Goal: Information Seeking & Learning: Find specific fact

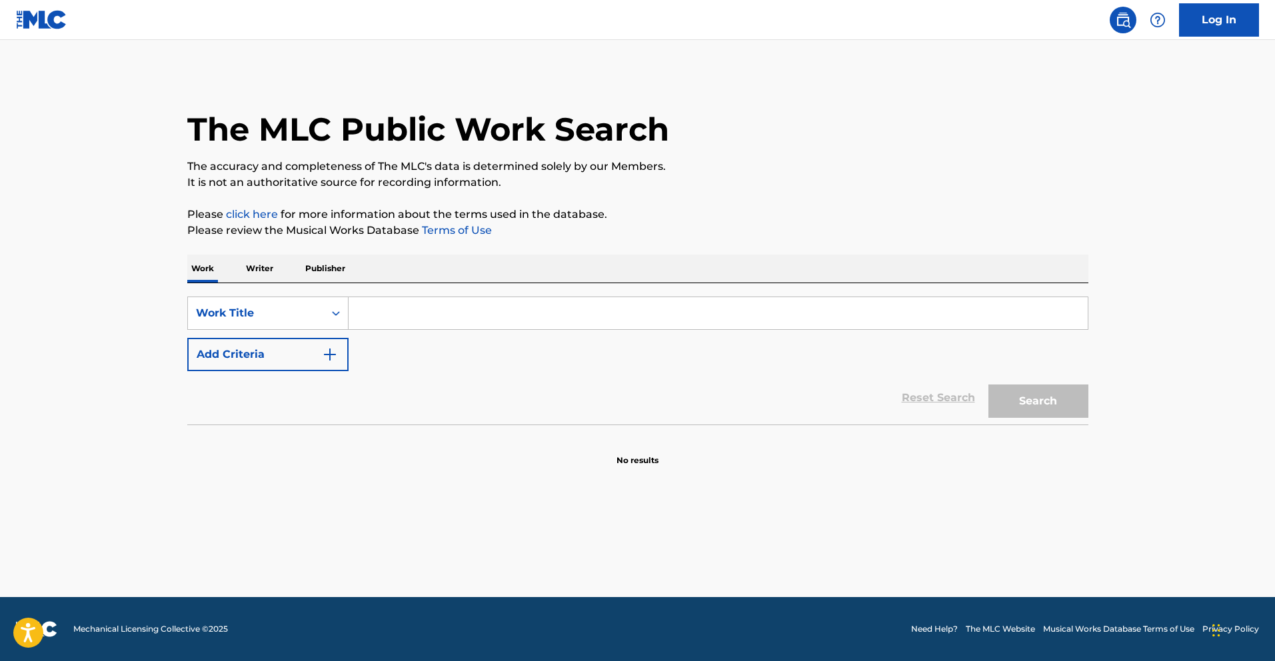
click at [405, 316] on input "Search Form" at bounding box center [718, 313] width 739 height 32
paste input "SB5LIQ"
type input "SB5LIQ"
click at [324, 306] on div "Search Form" at bounding box center [336, 313] width 24 height 24
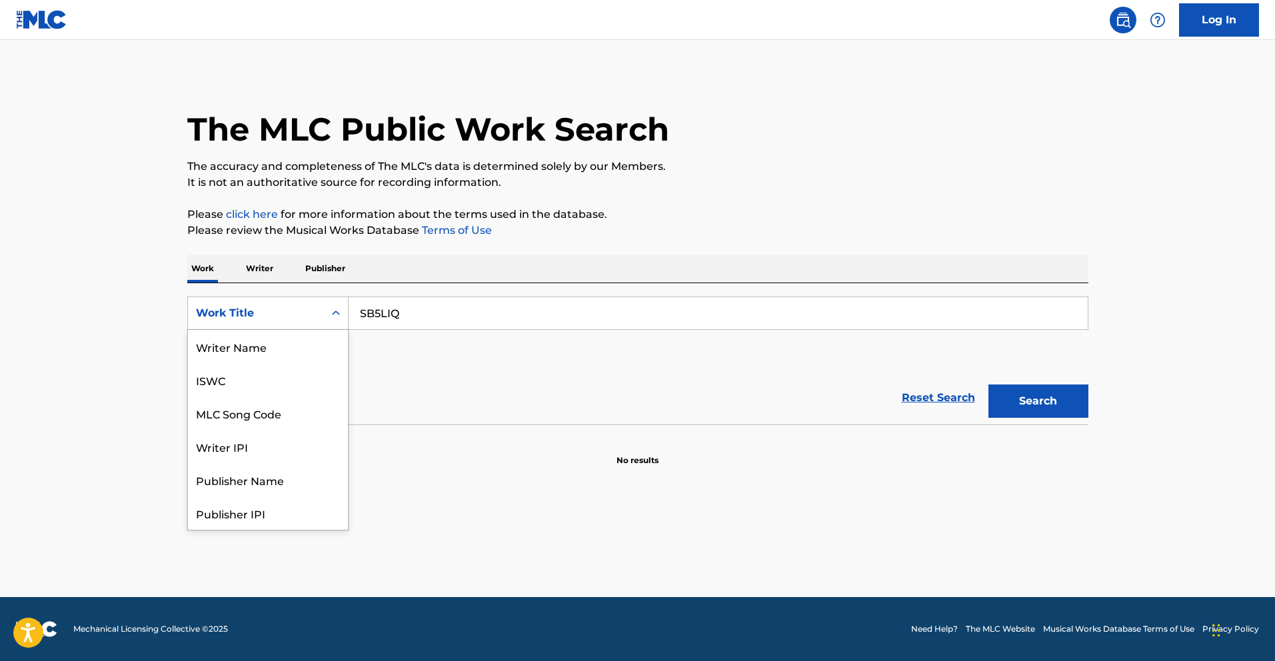
scroll to position [67, 0]
drag, startPoint x: 283, startPoint y: 352, endPoint x: 505, endPoint y: 353, distance: 222.0
click at [283, 352] on div "MLC Song Code" at bounding box center [268, 346] width 160 height 33
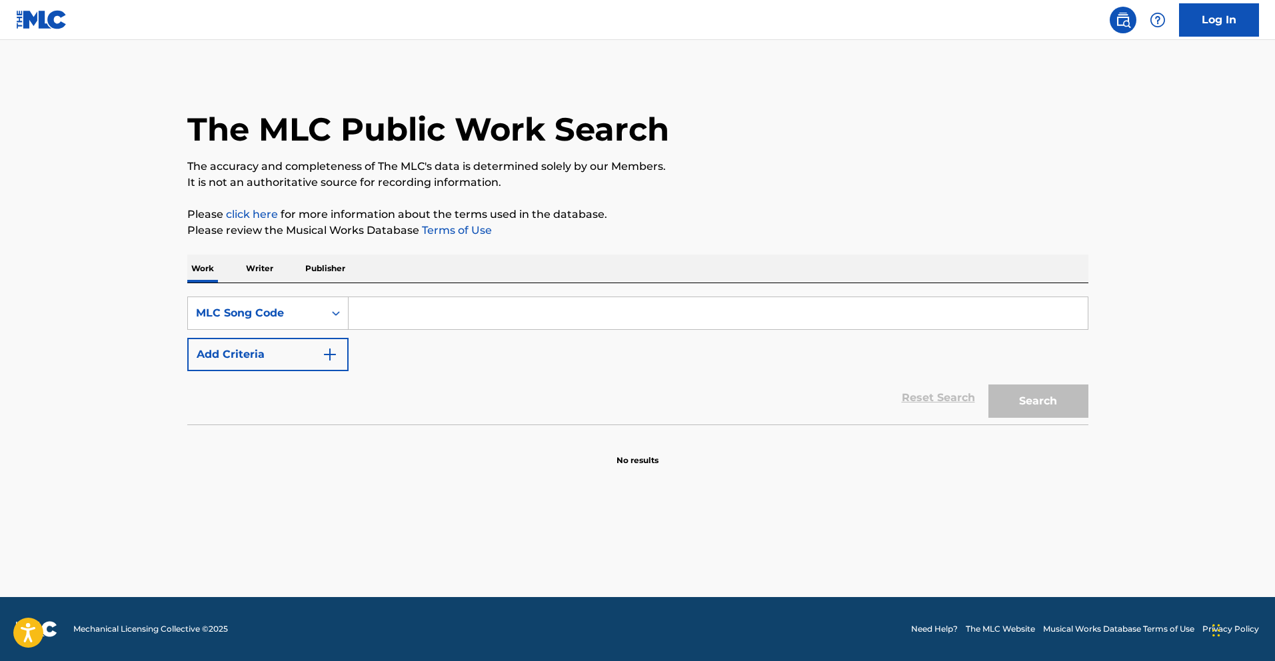
click at [779, 317] on input "Search Form" at bounding box center [718, 313] width 739 height 32
paste input "SB5LIQ"
type input "SB5LIQ"
drag, startPoint x: 1038, startPoint y: 436, endPoint x: 1032, endPoint y: 408, distance: 28.6
click at [1037, 432] on section "No results" at bounding box center [637, 449] width 901 height 35
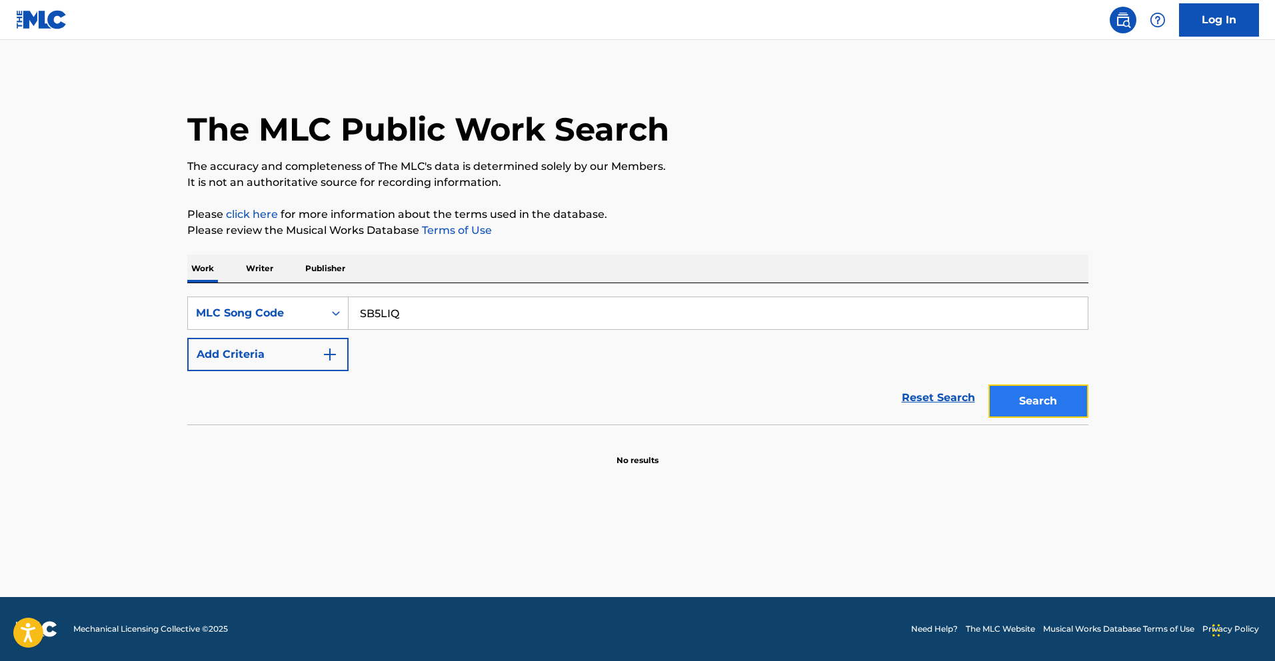
click at [1033, 409] on button "Search" at bounding box center [1039, 401] width 100 height 33
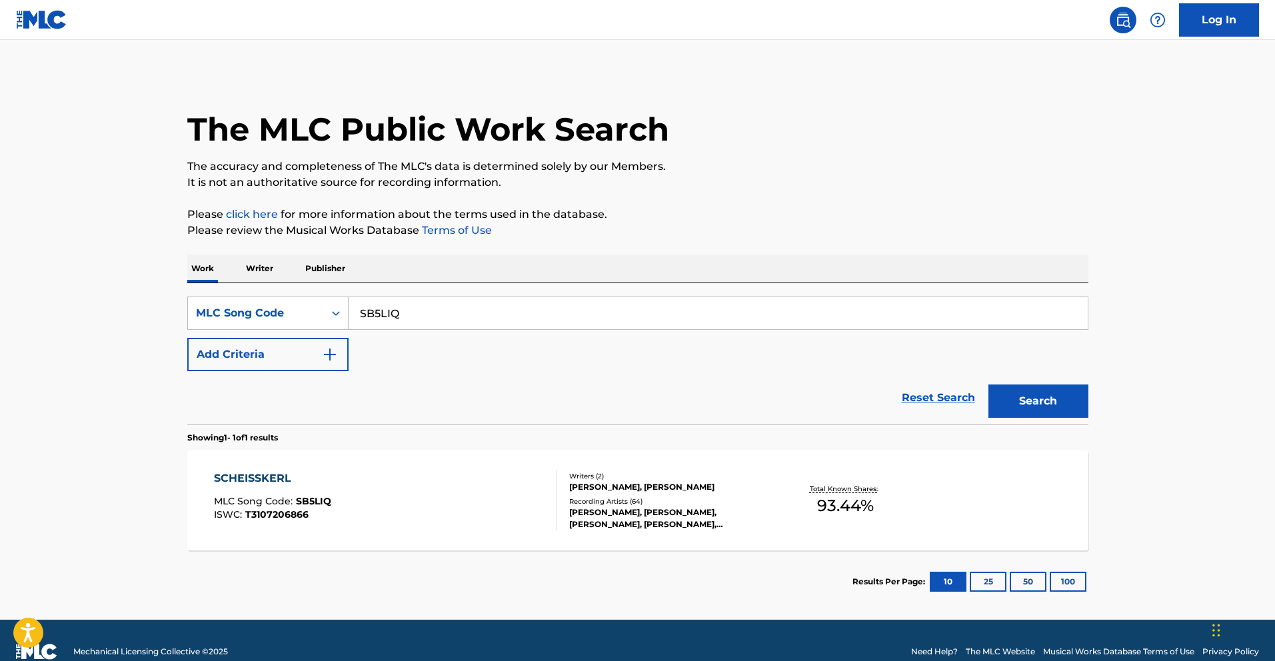
click at [402, 503] on div "SCHEISSKERL MLC Song Code : SB5LIQ ISWC : T3107206866" at bounding box center [385, 501] width 343 height 60
click at [372, 313] on input "SB5LIQ" at bounding box center [718, 313] width 739 height 32
paste input "ID0RZ6"
type input "ID0RZ6"
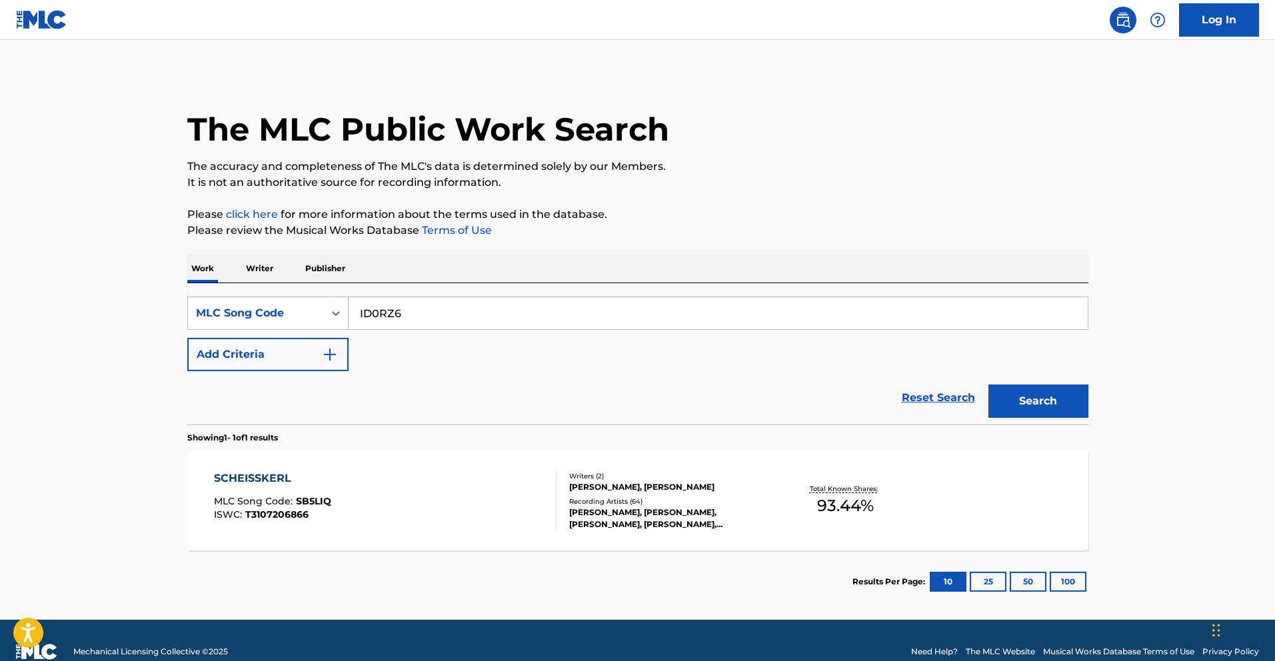
click at [1059, 382] on div "Search" at bounding box center [1035, 397] width 107 height 53
click at [1068, 398] on button "Search" at bounding box center [1039, 401] width 100 height 33
click at [415, 467] on div "ICH BIN SO VERLIEBT MLC Song Code : ID0RZ6 ISWC : T3072165396 Writers ( 5 ) [PE…" at bounding box center [637, 501] width 901 height 100
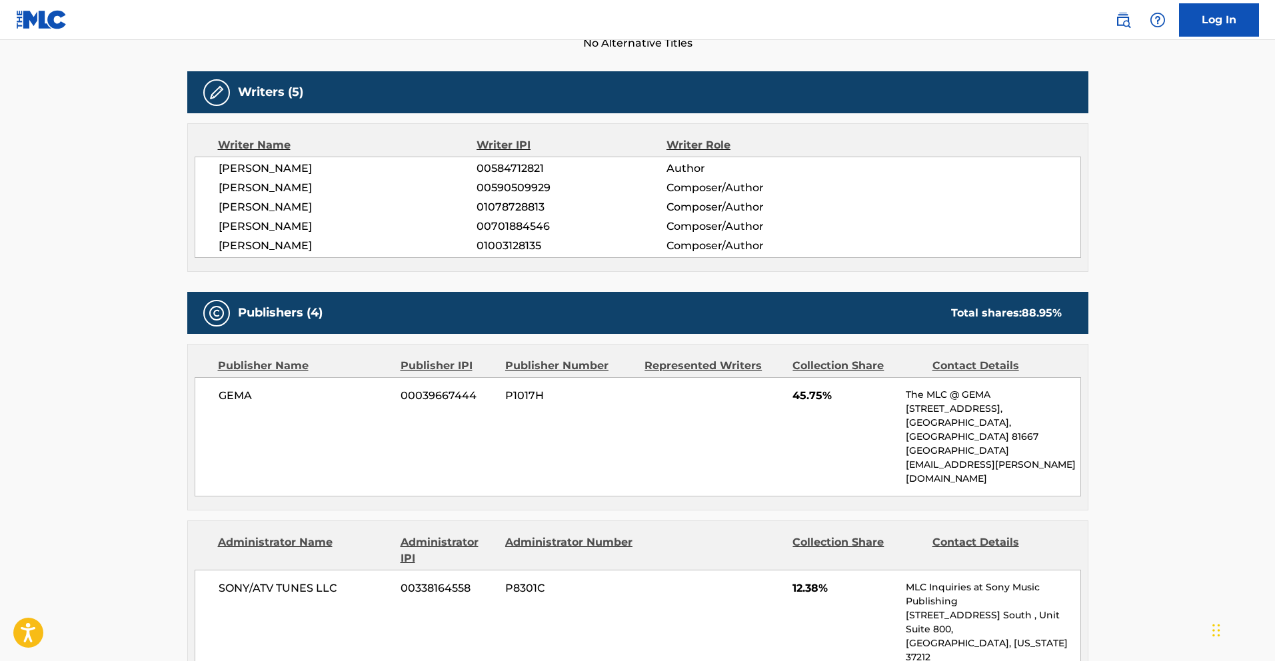
scroll to position [697, 0]
